Goal: Find specific page/section: Find specific page/section

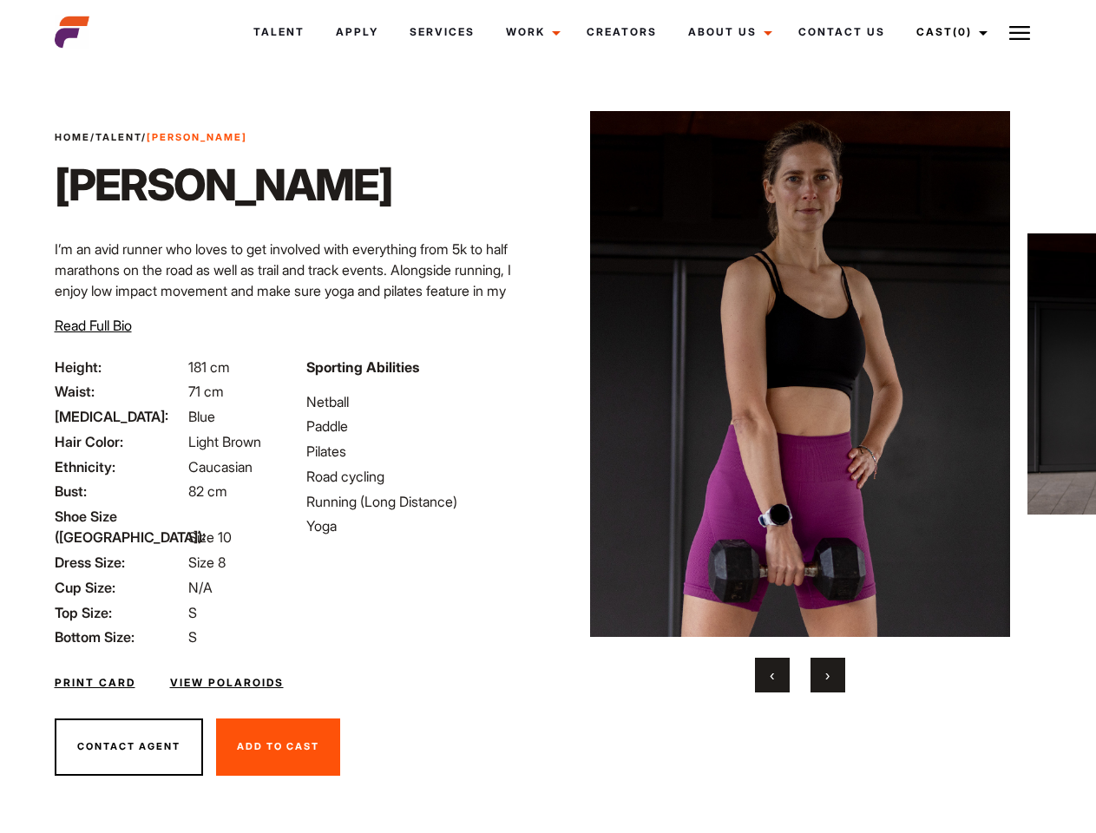
click at [947, 32] on link "Cast (0)" at bounding box center [949, 32] width 97 height 47
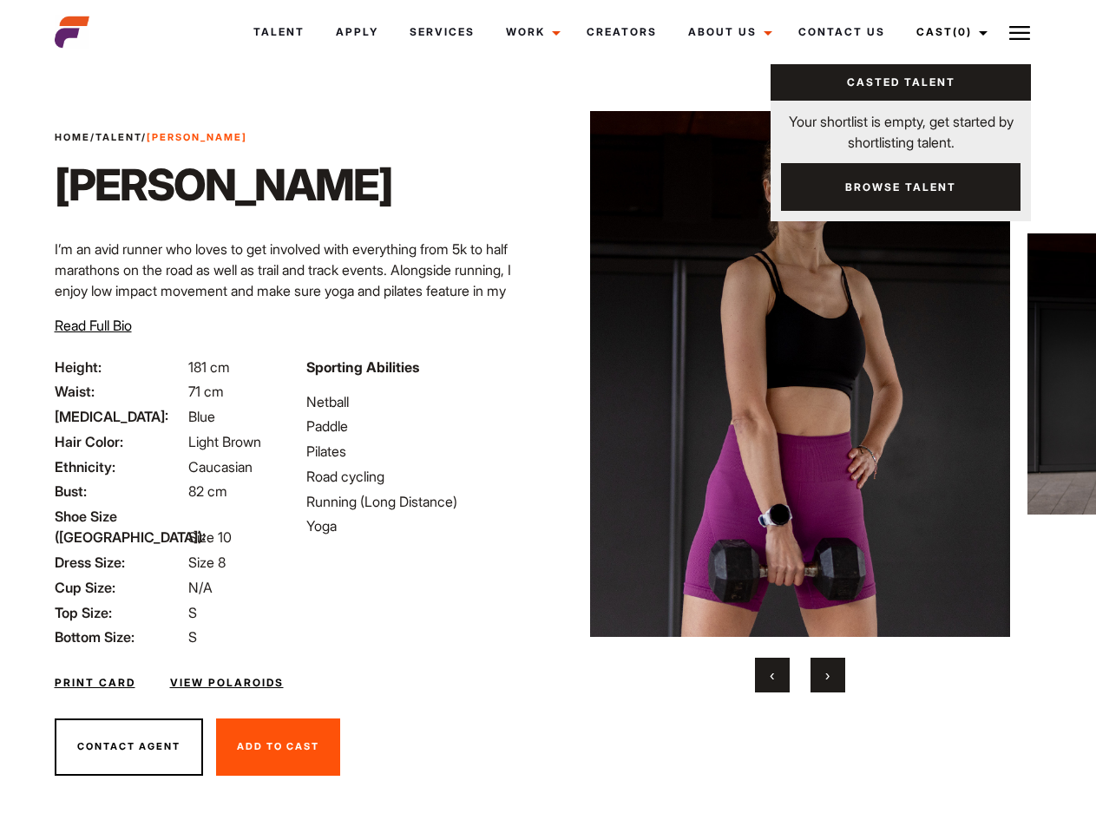
click at [1019, 32] on img at bounding box center [1019, 33] width 21 height 21
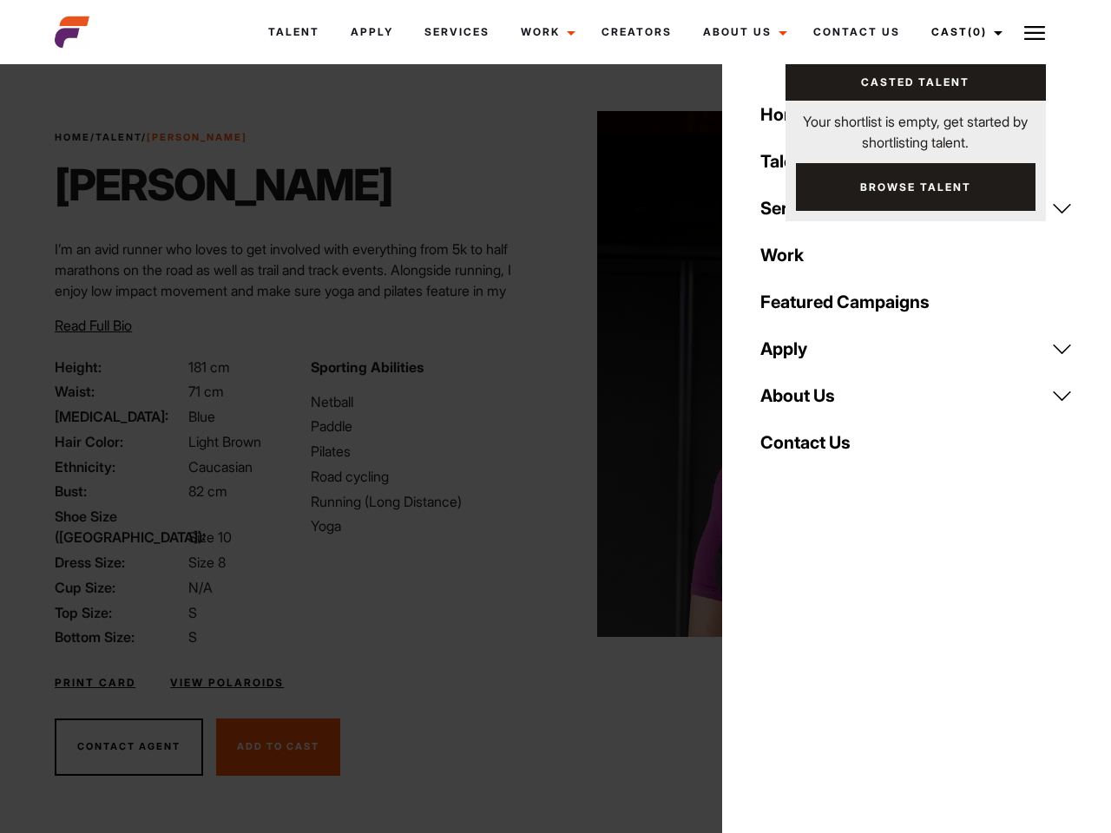
click at [799, 402] on img at bounding box center [807, 374] width 421 height 526
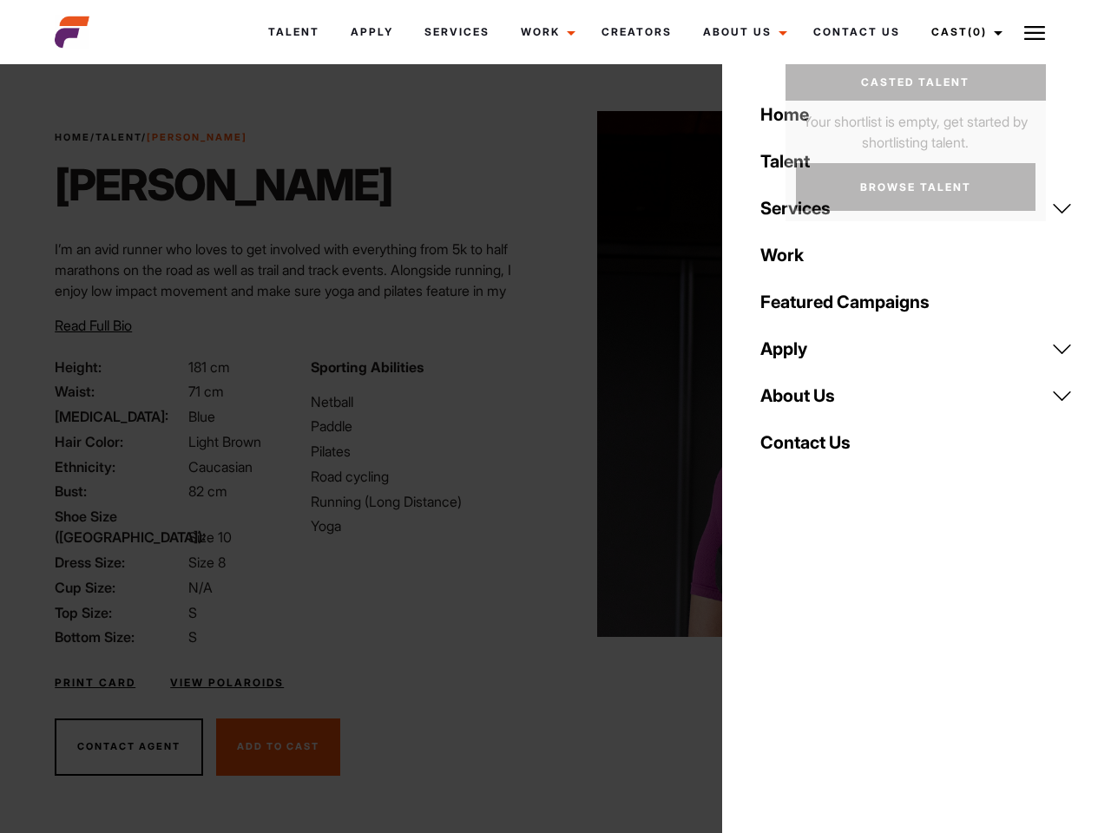
click at [547, 374] on div "Sporting Abilities Netball Paddle Pilates Road cycling Running (Long Distance) …" at bounding box center [427, 503] width 255 height 292
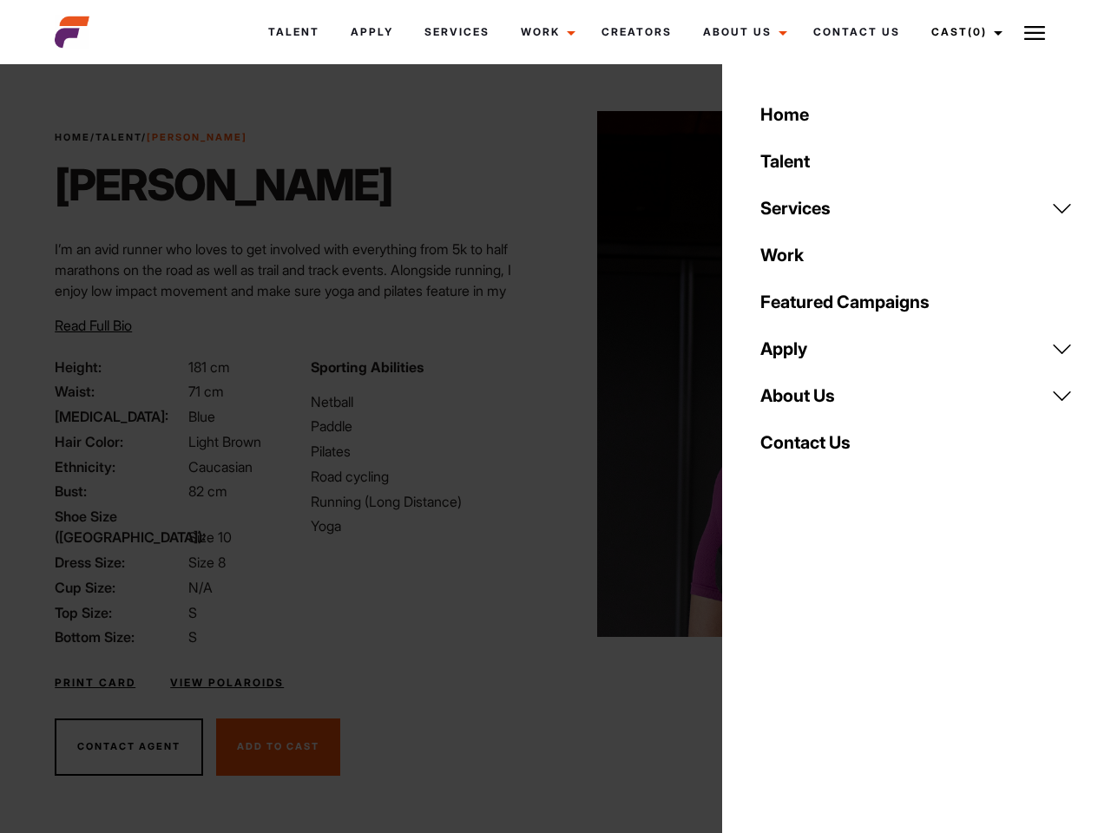
click at [772, 675] on div "Home Talent Services Talent Casting Photography Videography Creative Hair and M…" at bounding box center [916, 416] width 389 height 833
click at [828, 675] on div "Home Talent Services Talent Casting Photography Videography Creative Hair and M…" at bounding box center [916, 416] width 389 height 833
